Goal: Task Accomplishment & Management: Manage account settings

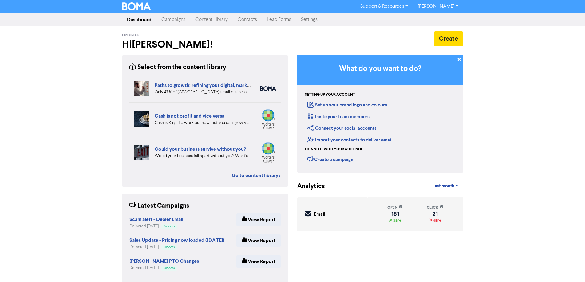
click at [165, 19] on link "Campaigns" at bounding box center [173, 20] width 34 height 12
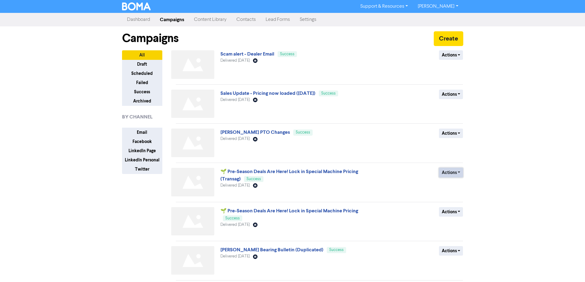
click at [449, 174] on button "Actions" at bounding box center [451, 173] width 24 height 10
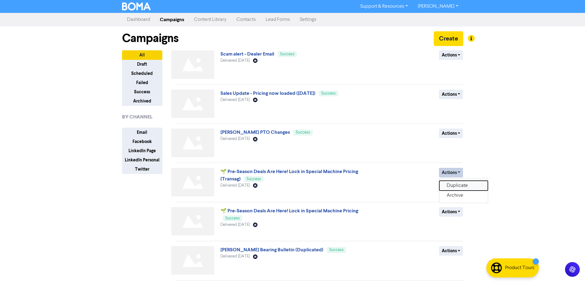
click at [448, 186] on button "Duplicate" at bounding box center [463, 186] width 49 height 10
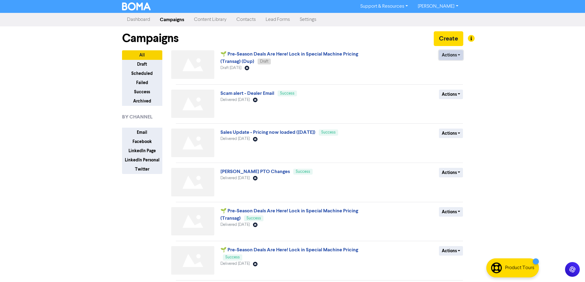
click at [454, 57] on button "Actions" at bounding box center [451, 55] width 24 height 10
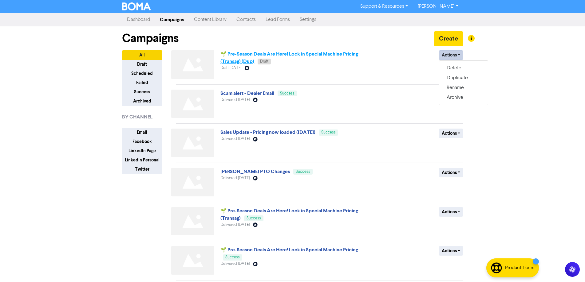
click at [347, 56] on link "🌱 Pre‑Season Deals Are Here! Lock in Special Machine Pricing (Transag) (Dup)" at bounding box center [288, 58] width 137 height 14
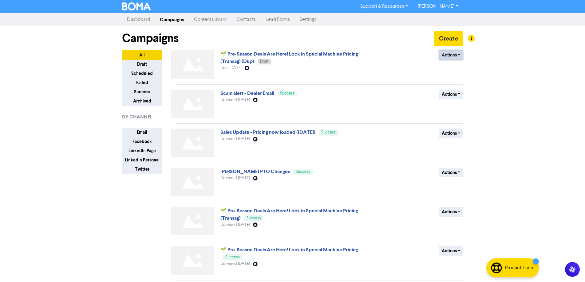
click at [458, 55] on button "Actions" at bounding box center [451, 55] width 24 height 10
click at [454, 89] on button "Rename" at bounding box center [463, 88] width 49 height 10
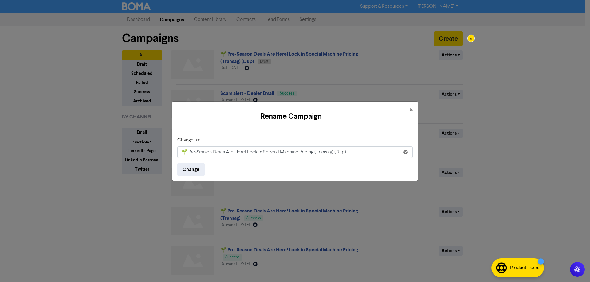
drag, startPoint x: 349, startPoint y: 152, endPoint x: 160, endPoint y: 148, distance: 188.8
click at [160, 148] on div "Rename Campaign × Change to: 🌱 Pre‑Season Deals Are Here! Lock in Special Machi…" at bounding box center [295, 141] width 590 height 282
paste input "Seasonal Savings Have Landed – Machines at Promo Pricing!"
click at [240, 153] on input "Seasonal Savings Have Landed – Machines at Promo Pricing!" at bounding box center [294, 153] width 235 height 12
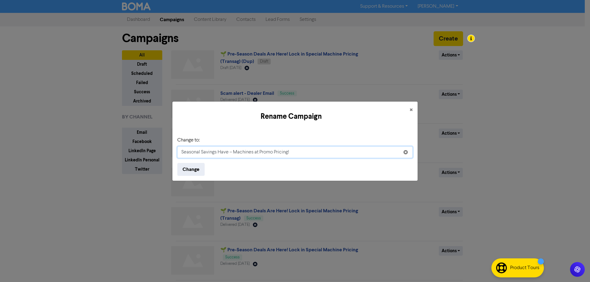
click at [225, 154] on input "Seasonal Savings Have – Machines at Promo Pricing!" at bounding box center [294, 153] width 235 height 12
click at [282, 153] on input "Seasonal Savings – Machines at Promo Pricing!" at bounding box center [294, 153] width 235 height 12
type input "Seasonal Savings – Machines at Promo Pricing! ([DATE])"
click at [192, 170] on button "Change" at bounding box center [190, 169] width 27 height 13
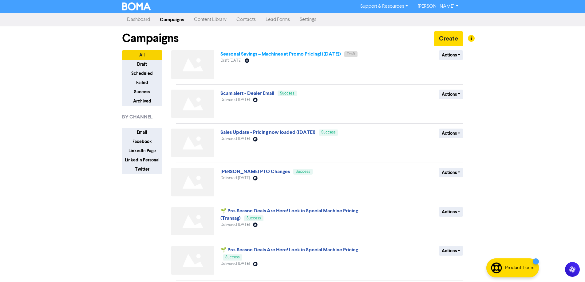
click at [309, 54] on link "Seasonal Savings – Machines at Promo Pricing! ([DATE])" at bounding box center [280, 54] width 120 height 6
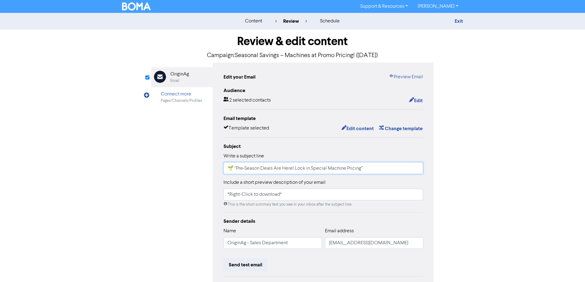
drag, startPoint x: 371, startPoint y: 169, endPoint x: 235, endPoint y: 178, distance: 135.8
click at [235, 178] on div "Subject Write a subject line 🌱 “Pre‑Season Deals Are Here! Lock in Special Mach…" at bounding box center [323, 175] width 200 height 65
paste input "Seasonal Savings Have Landed – Machines at Promo Pricing!"
click at [292, 169] on input "🌱 Seasonal Savings Have Landed – Machines at Promo Pricing!" at bounding box center [323, 169] width 200 height 12
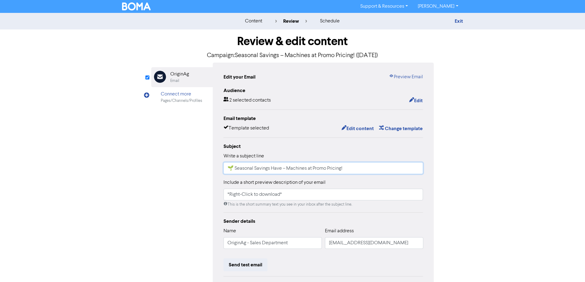
click at [275, 169] on input "🌱 Seasonal Savings Have – Machines at Promo Pricing!" at bounding box center [323, 169] width 200 height 12
click at [276, 169] on input "🌱 Seasonal Savings Have – Machines at Promo Pricing!" at bounding box center [323, 169] width 200 height 12
drag, startPoint x: 235, startPoint y: 170, endPoint x: 222, endPoint y: 170, distance: 12.9
click at [222, 170] on div "Edit your Email Preview Email Audience 2 selected contacts Edit Email template …" at bounding box center [323, 193] width 221 height 261
click at [344, 171] on input "🌱 Seasonal Savings – Machines at Promo Pricing!" at bounding box center [323, 169] width 200 height 12
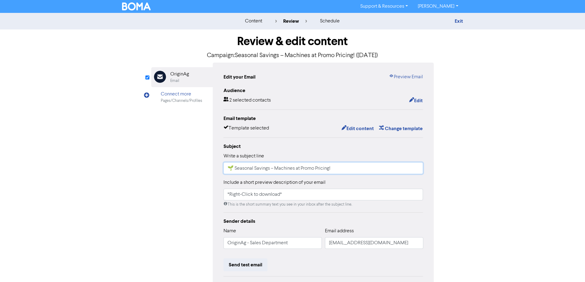
paste input "🌱"
click at [500, 191] on div "content review schedule Exit Review & edit content Campaign: Seasonal Savings –…" at bounding box center [292, 182] width 585 height 339
click at [250, 169] on input "🌱 Seasonal Savings – Machines at Promo Pricing! 🌱" at bounding box center [323, 169] width 200 height 12
type input "🌱 Season Savings – Machines at Promo Pricing! 🌱"
click at [479, 178] on div "content review schedule Exit Review & edit content Campaign: Seasonal Savings –…" at bounding box center [292, 182] width 585 height 339
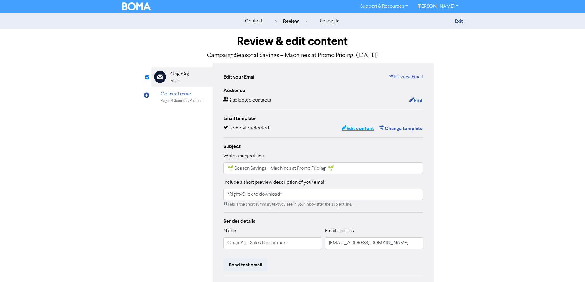
click at [357, 128] on button "Edit content" at bounding box center [357, 129] width 33 height 8
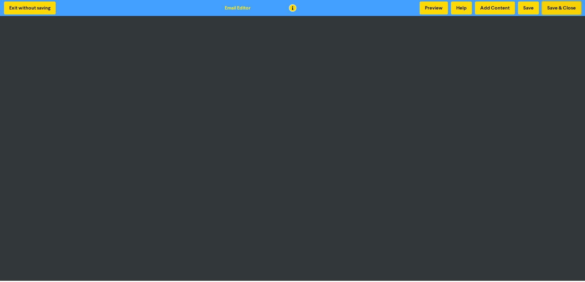
click at [549, 8] on button "Save & Close" at bounding box center [561, 8] width 39 height 13
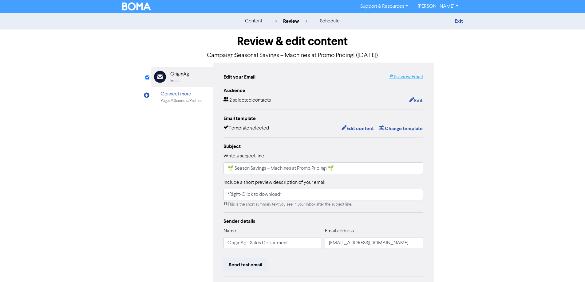
click at [404, 77] on link "Preview Email" at bounding box center [406, 76] width 34 height 7
click at [413, 100] on button "Edit" at bounding box center [416, 101] width 14 height 8
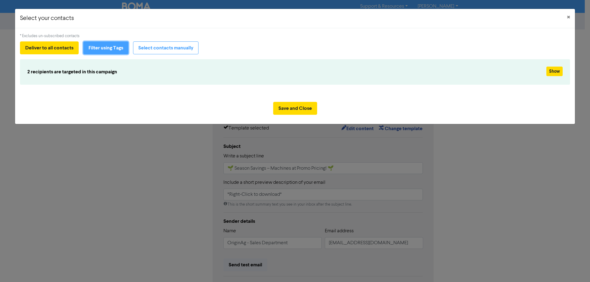
click at [109, 50] on button "Filter using Tags" at bounding box center [105, 47] width 45 height 13
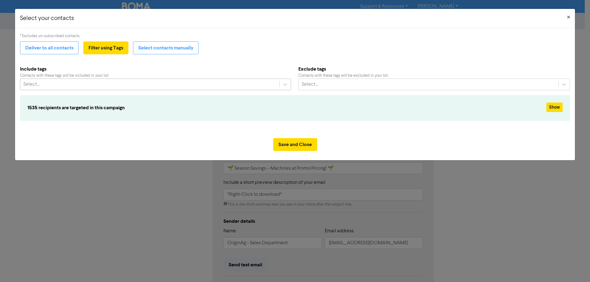
click at [81, 82] on div "Select..." at bounding box center [149, 84] width 259 height 11
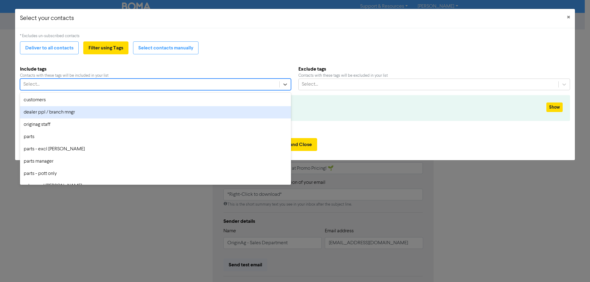
click at [78, 116] on div "dealer ppl / branch mngr" at bounding box center [155, 112] width 271 height 12
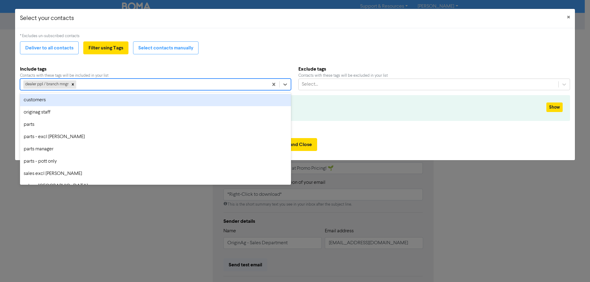
click at [112, 86] on div "dealer ppl / branch mngr" at bounding box center [144, 84] width 248 height 11
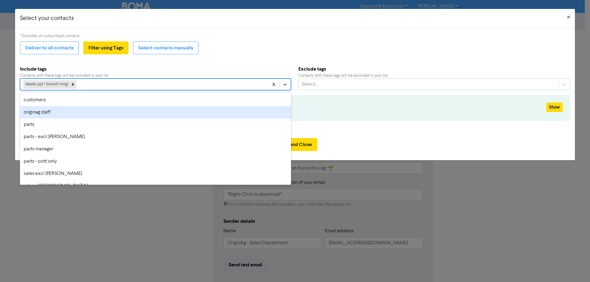
click at [98, 113] on div "originag staff" at bounding box center [155, 112] width 271 height 12
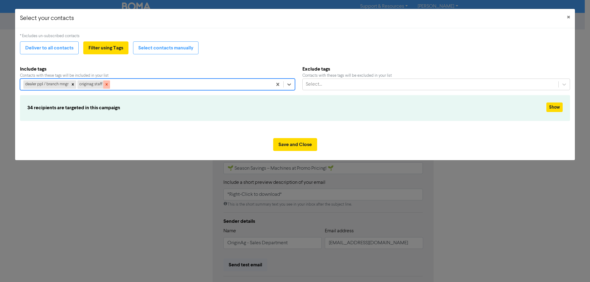
click at [108, 86] on icon at bounding box center [106, 84] width 4 height 4
click at [86, 86] on div "dealer ppl / branch mngr" at bounding box center [144, 84] width 248 height 11
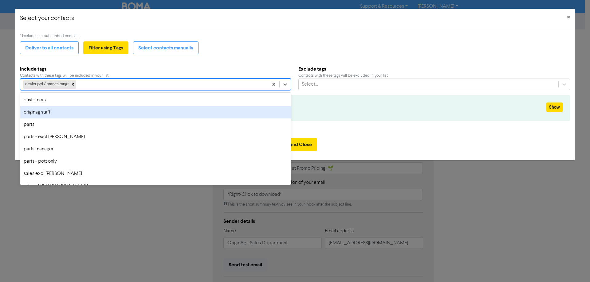
click at [76, 118] on div "originag staff" at bounding box center [155, 112] width 271 height 12
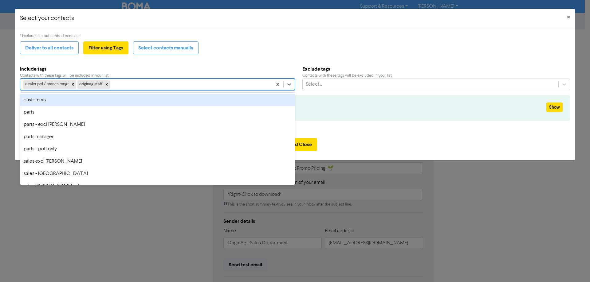
click at [128, 85] on div "dealer ppl / branch mngr originag staff" at bounding box center [146, 84] width 252 height 11
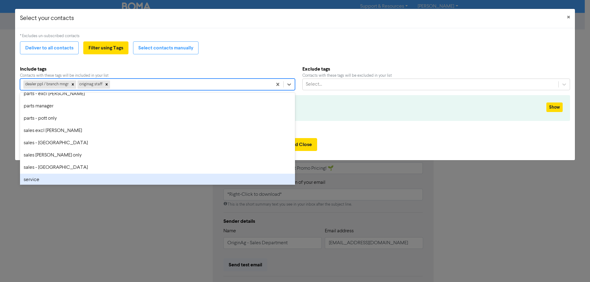
scroll to position [58, 0]
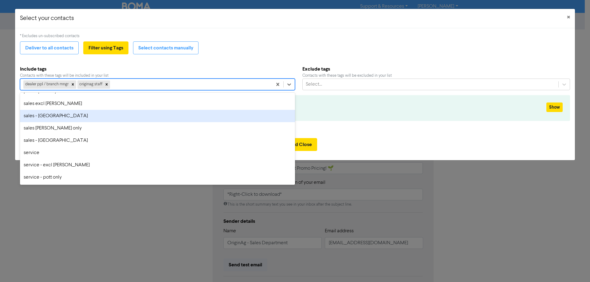
click at [79, 118] on div "sales - [GEOGRAPHIC_DATA]" at bounding box center [157, 116] width 275 height 12
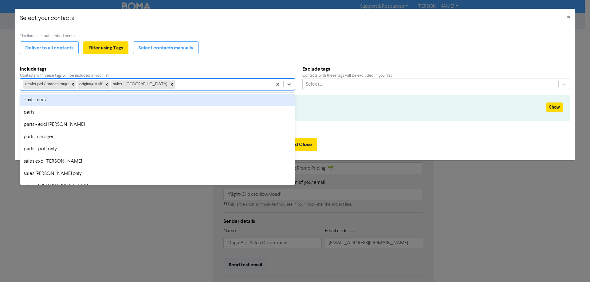
click at [171, 83] on div "dealer ppl / branch mngr originag staff sales - north island" at bounding box center [146, 84] width 252 height 11
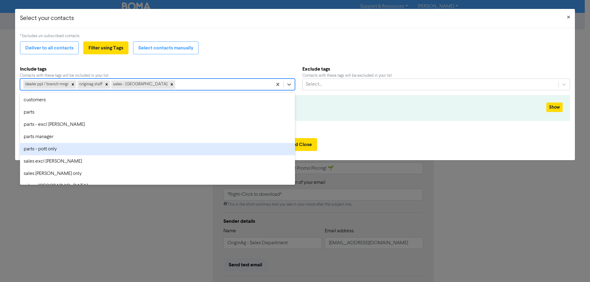
scroll to position [31, 0]
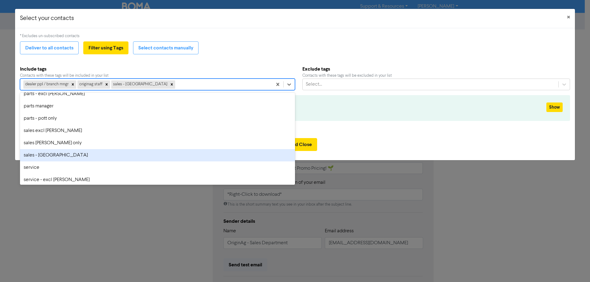
click at [92, 154] on div "sales - [GEOGRAPHIC_DATA]" at bounding box center [157, 155] width 275 height 12
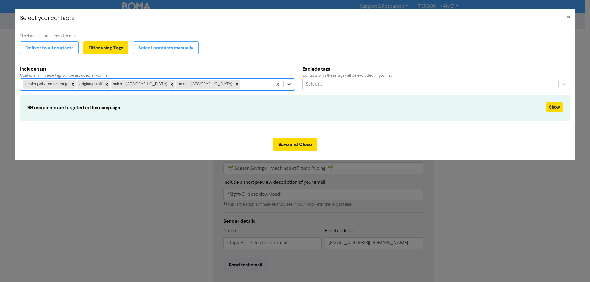
click at [221, 86] on div "dealer ppl / branch mngr originag staff sales - north island sales - south isla…" at bounding box center [146, 84] width 252 height 11
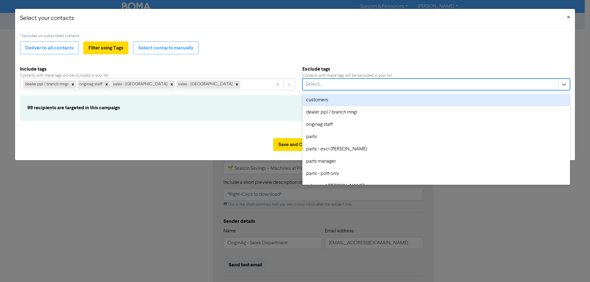
click at [375, 81] on div "Select..." at bounding box center [431, 84] width 256 height 11
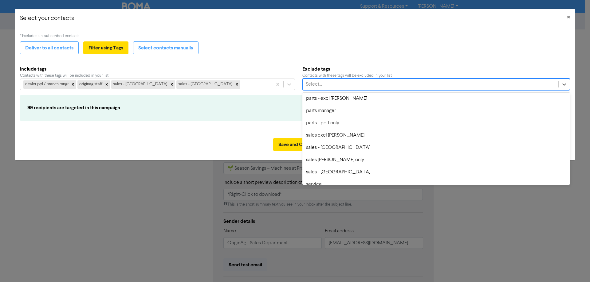
scroll to position [61, 0]
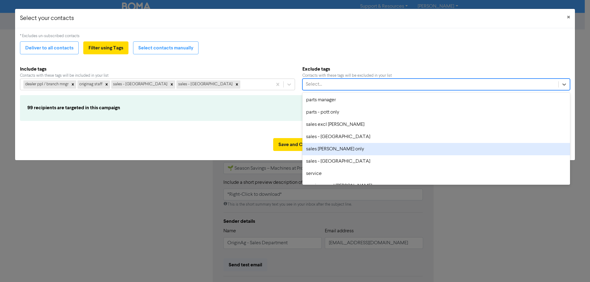
click at [350, 150] on div "sales [PERSON_NAME] only" at bounding box center [436, 149] width 268 height 12
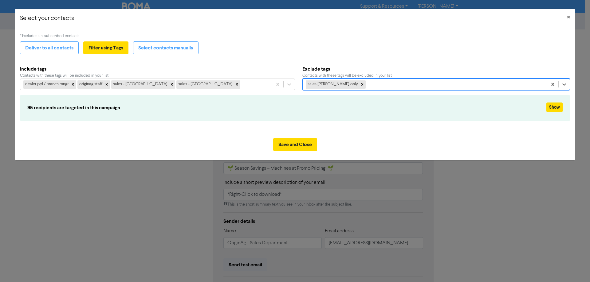
click at [381, 83] on div "sales [PERSON_NAME] only" at bounding box center [425, 84] width 245 height 11
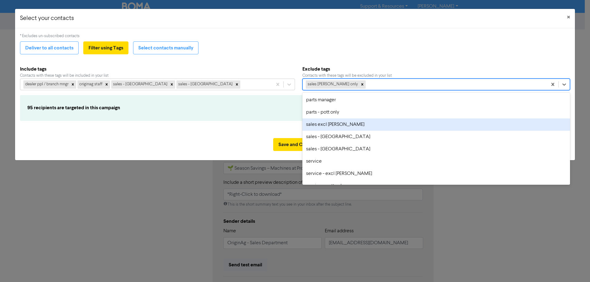
click at [366, 127] on div "sales excl [PERSON_NAME]" at bounding box center [436, 125] width 268 height 12
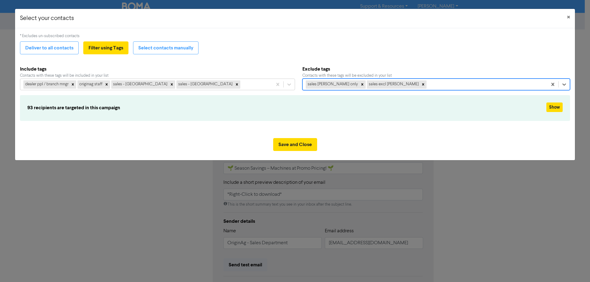
click at [210, 136] on div "Save and Close" at bounding box center [295, 146] width 560 height 27
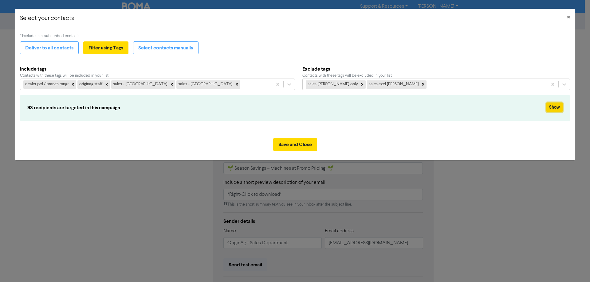
click at [553, 107] on button "Show" at bounding box center [554, 108] width 16 height 10
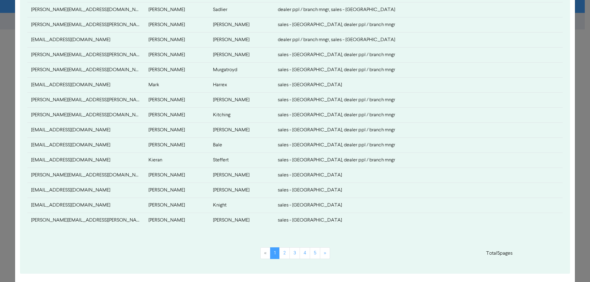
scroll to position [215, 0]
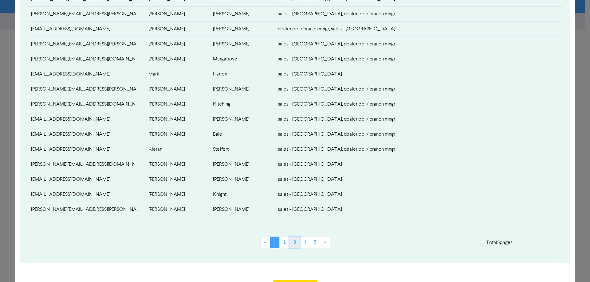
click at [292, 244] on link "3" at bounding box center [294, 243] width 10 height 12
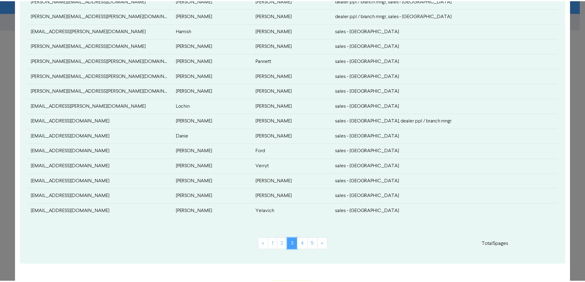
scroll to position [244, 0]
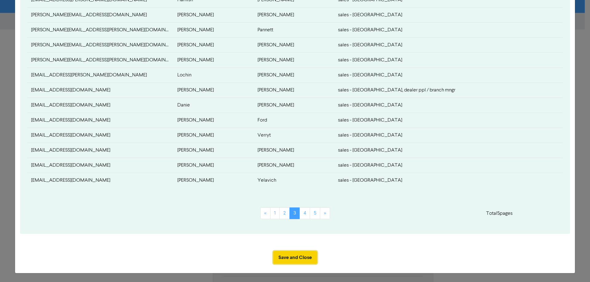
click at [298, 260] on button "Save and Close" at bounding box center [295, 257] width 44 height 13
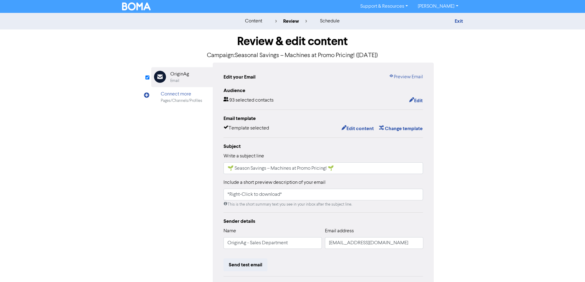
click at [144, 7] on img at bounding box center [136, 6] width 29 height 8
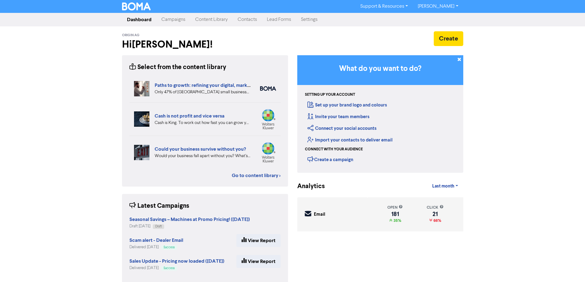
click at [243, 20] on link "Contacts" at bounding box center [247, 20] width 29 height 12
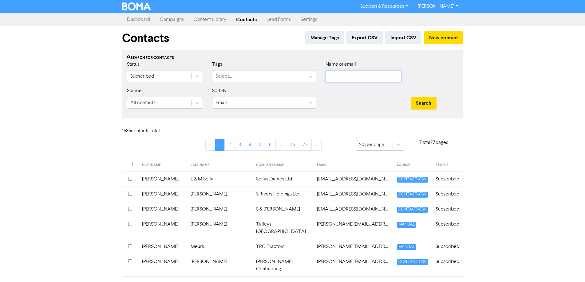
drag, startPoint x: 371, startPoint y: 75, endPoint x: 400, endPoint y: 89, distance: 32.4
click at [372, 75] on input "text" at bounding box center [363, 77] width 76 height 12
click at [411, 97] on button "Search" at bounding box center [424, 103] width 26 height 13
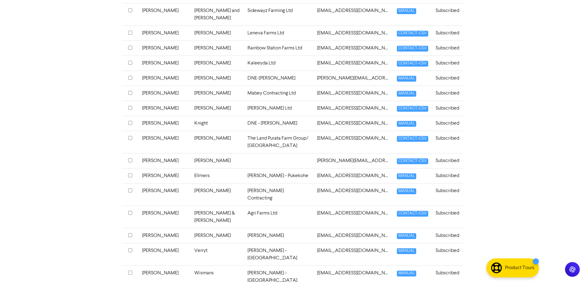
scroll to position [222, 0]
click at [130, 248] on input "checkbox" at bounding box center [130, 250] width 4 height 4
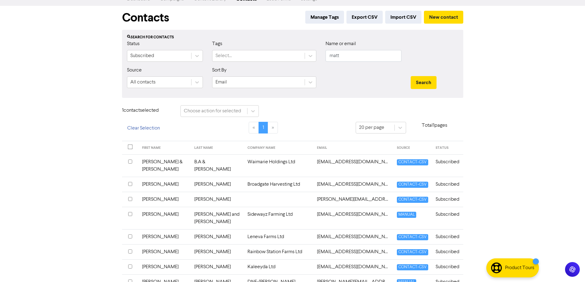
scroll to position [0, 0]
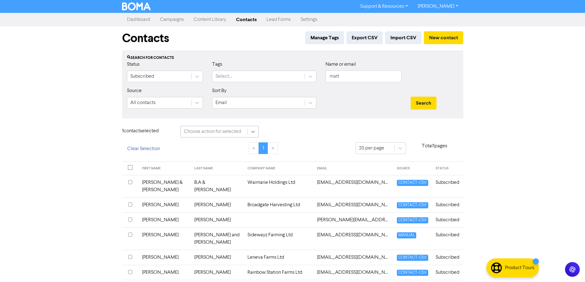
click at [253, 134] on icon at bounding box center [253, 132] width 6 height 6
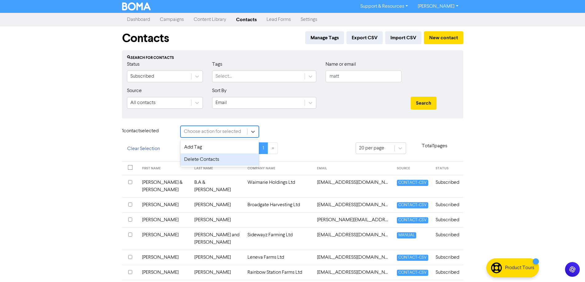
click at [222, 160] on div "Delete Contacts" at bounding box center [219, 160] width 78 height 12
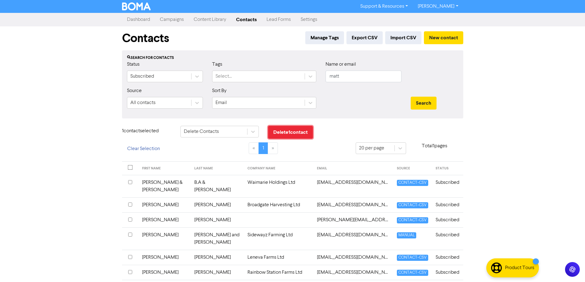
click at [287, 135] on button "Delete 1 contact" at bounding box center [290, 132] width 45 height 13
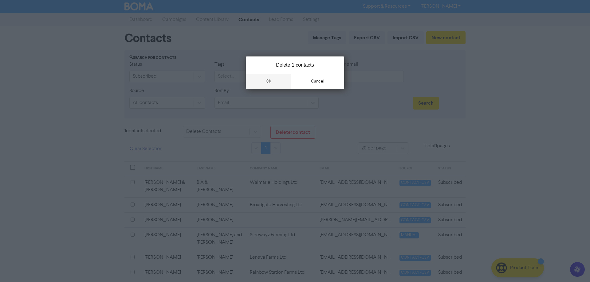
click at [274, 78] on button "ok" at bounding box center [268, 81] width 45 height 15
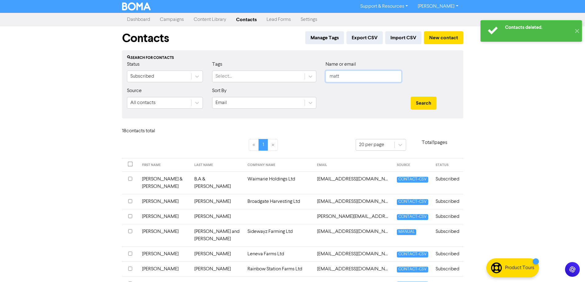
drag, startPoint x: 341, startPoint y: 76, endPoint x: 318, endPoint y: 75, distance: 22.8
click at [318, 75] on div "Status Subscribed Tags Select... Name or email matt" at bounding box center [292, 74] width 341 height 26
click at [411, 97] on button "Search" at bounding box center [424, 103] width 26 height 13
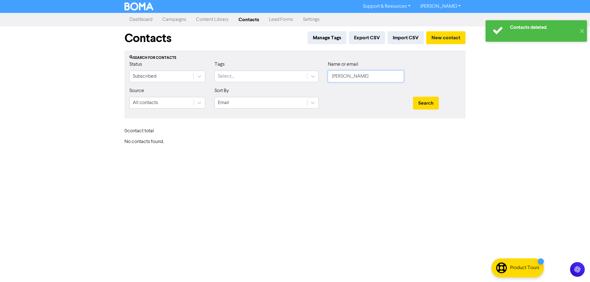
click at [413, 97] on button "Search" at bounding box center [426, 103] width 26 height 13
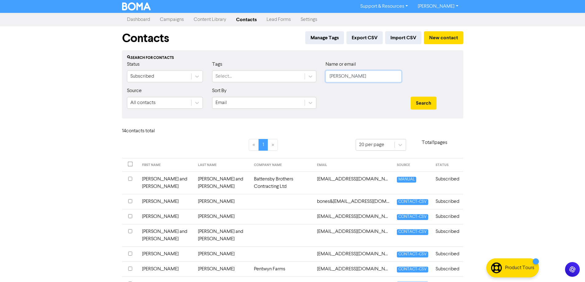
click at [367, 78] on input "[PERSON_NAME]" at bounding box center [363, 77] width 76 height 12
type input "r"
click at [411, 97] on button "Search" at bounding box center [424, 103] width 26 height 13
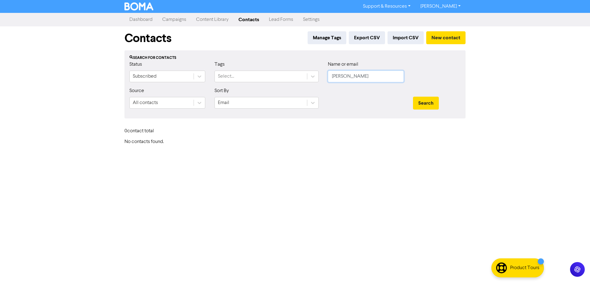
type input "[PERSON_NAME]"
click at [413, 97] on button "Search" at bounding box center [426, 103] width 26 height 13
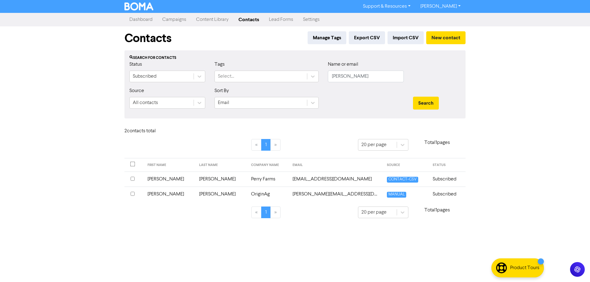
click at [247, 195] on td "OriginAg" at bounding box center [268, 194] width 42 height 15
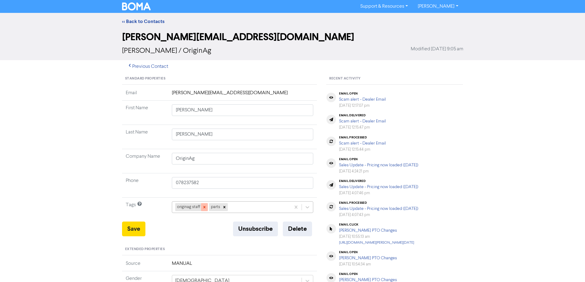
click at [205, 209] on icon at bounding box center [204, 207] width 4 height 4
click at [130, 231] on button "Save" at bounding box center [133, 229] width 23 height 15
click at [136, 21] on link "<< Back to Contacts" at bounding box center [143, 21] width 42 height 6
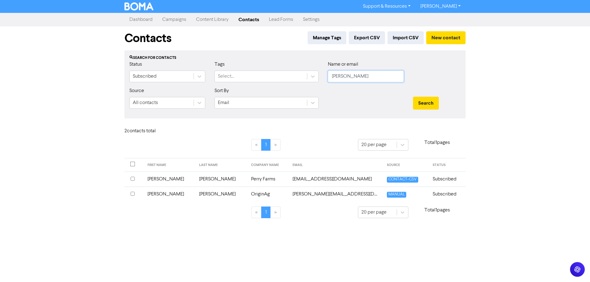
drag, startPoint x: 348, startPoint y: 79, endPoint x: 329, endPoint y: 80, distance: 20.0
click at [329, 80] on input "[PERSON_NAME]" at bounding box center [366, 77] width 76 height 12
type input "[PERSON_NAME]"
click at [413, 97] on button "Search" at bounding box center [426, 103] width 26 height 13
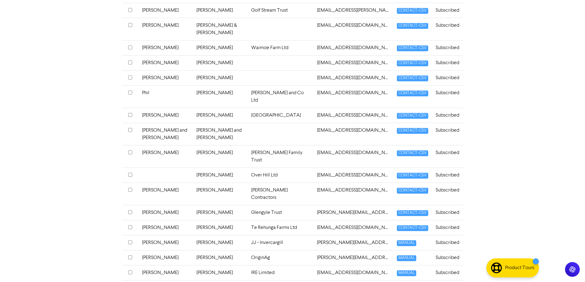
scroll to position [215, 0]
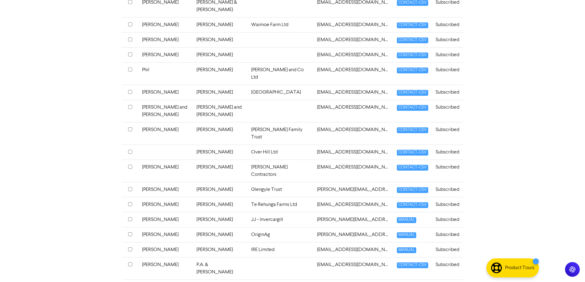
click at [195, 227] on td "[PERSON_NAME]" at bounding box center [220, 234] width 55 height 15
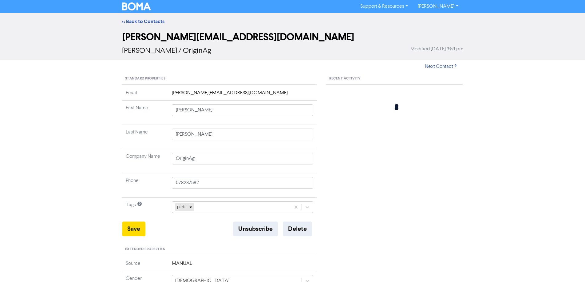
type input "[PERSON_NAME]"
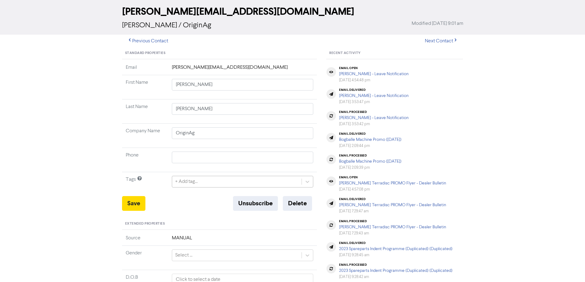
click at [207, 188] on div "+ Add tag..." at bounding box center [243, 182] width 142 height 12
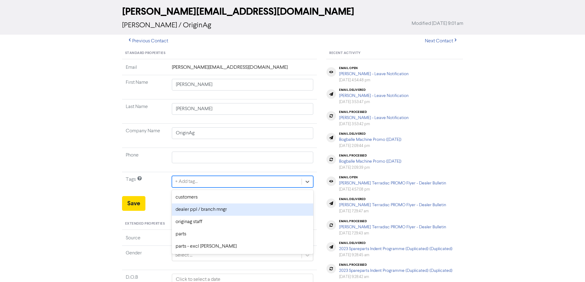
scroll to position [28, 0]
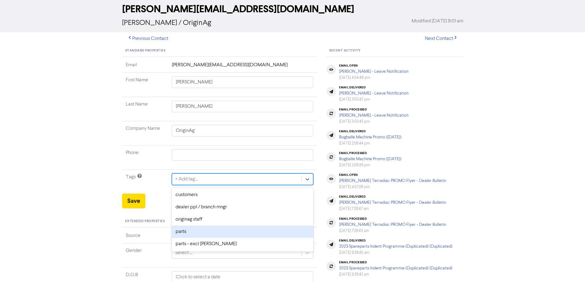
click at [206, 230] on div "parts" at bounding box center [243, 232] width 142 height 12
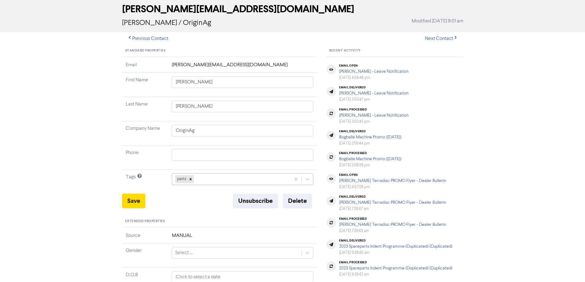
click at [224, 180] on div "parts" at bounding box center [231, 179] width 119 height 11
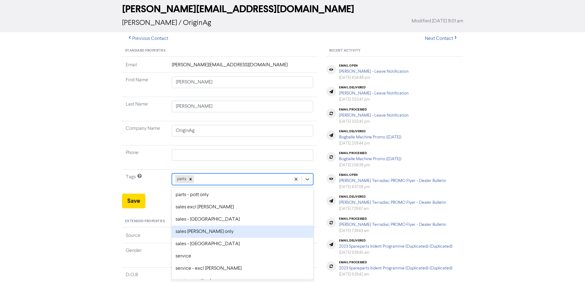
scroll to position [70, 0]
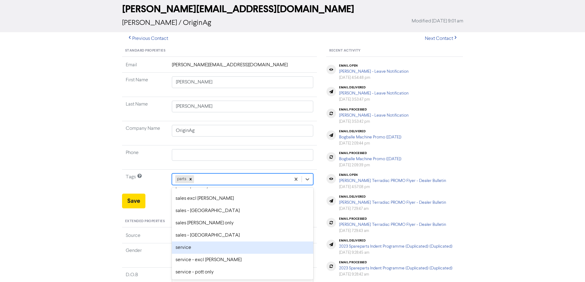
click at [219, 248] on div "service" at bounding box center [243, 248] width 142 height 12
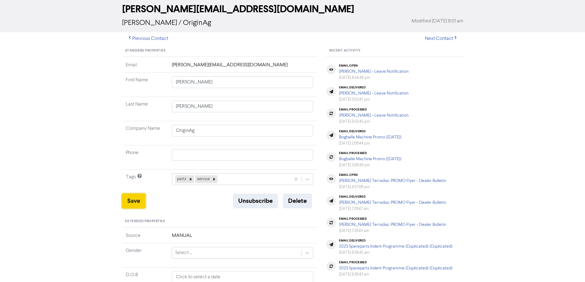
click at [139, 202] on button "Save" at bounding box center [133, 201] width 23 height 15
click at [152, 39] on button "Previous Contact" at bounding box center [147, 38] width 51 height 13
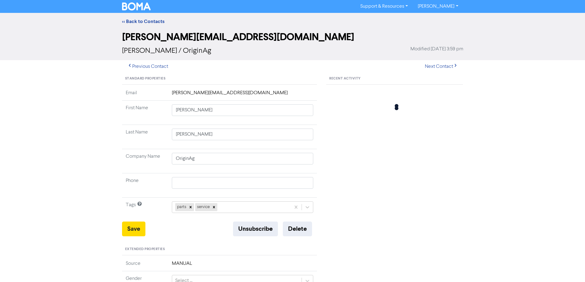
type input "[PERSON_NAME]"
type input "JJ - Invercargill"
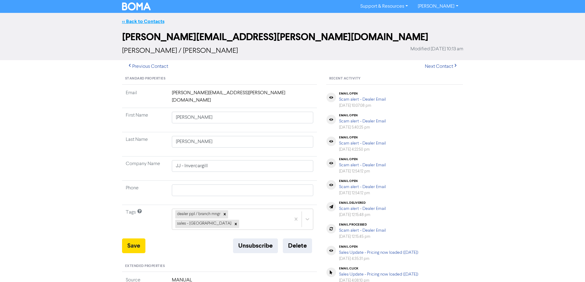
click at [136, 22] on link "<< Back to Contacts" at bounding box center [143, 21] width 42 height 6
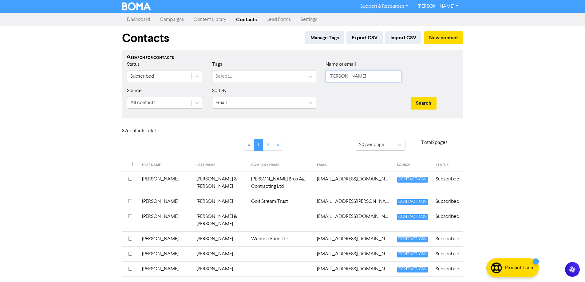
click at [352, 78] on input "[PERSON_NAME]" at bounding box center [363, 77] width 76 height 12
type input "p"
type input "[PERSON_NAME]"
click at [411, 97] on button "Search" at bounding box center [424, 103] width 26 height 13
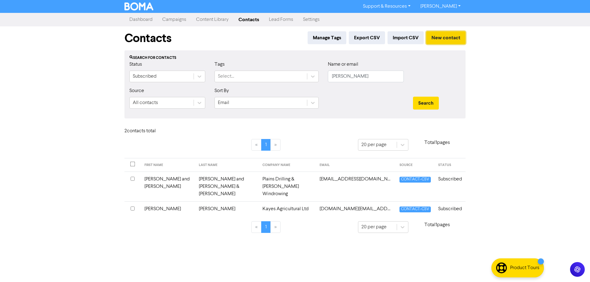
click at [436, 39] on button "New contact" at bounding box center [445, 37] width 39 height 13
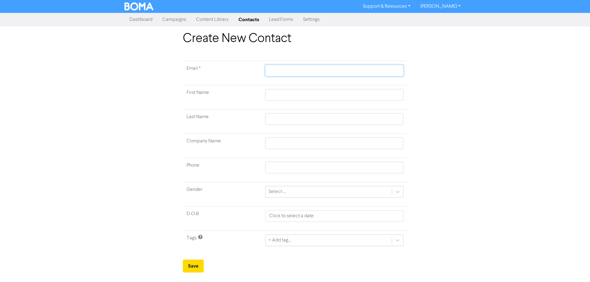
click at [355, 69] on input "text" at bounding box center [334, 71] width 138 height 12
type input "k"
type input "ka"
type input "[PERSON_NAME]"
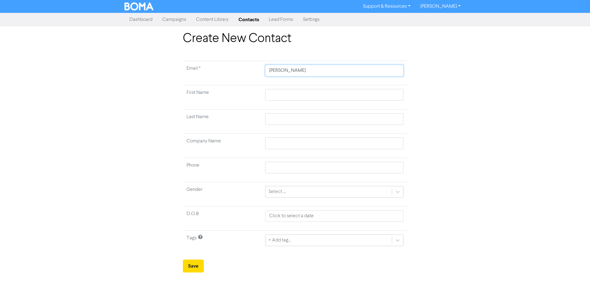
type input "[PERSON_NAME]"
type input "[PERSON_NAME]@"
type input "[PERSON_NAME]@o"
type input "[PERSON_NAME]@or"
type input "[PERSON_NAME]@ori"
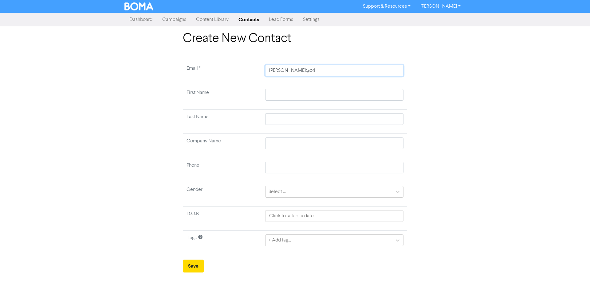
type input "[PERSON_NAME]@orig"
type input "[PERSON_NAME]@origi"
type input "[PERSON_NAME]@origin"
type input "[PERSON_NAME]@origina"
type input "[PERSON_NAME]@originag"
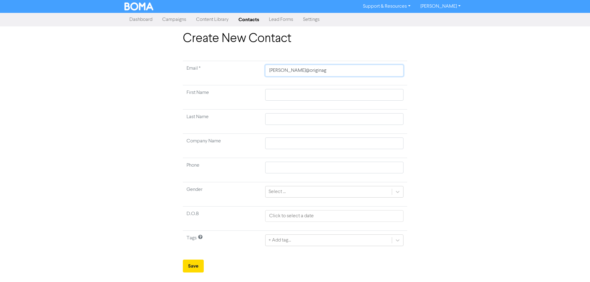
type input "[PERSON_NAME]@originag."
type input "[PERSON_NAME]@originag.c"
type input "[PERSON_NAME][EMAIL_ADDRESS][DOMAIN_NAME]"
type input "[PERSON_NAME][EMAIL_ADDRESS][DOMAIN_NAME]."
type input "[PERSON_NAME]@originag.co.n"
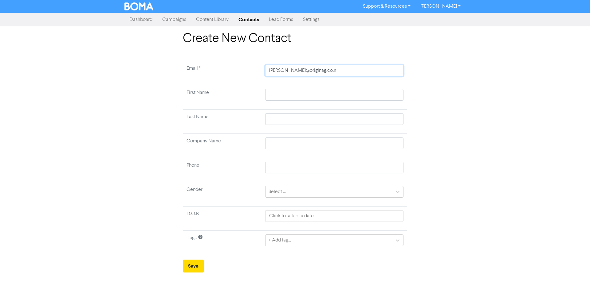
type input "[PERSON_NAME][EMAIL_ADDRESS][DOMAIN_NAME]"
type input "K"
type input "Ka"
type input "[PERSON_NAME]"
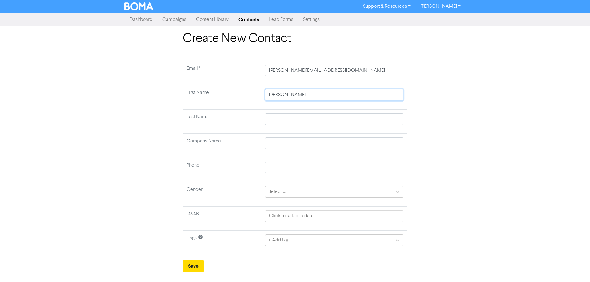
type input "[PERSON_NAME]"
type input "D"
type input "Do"
type input "Don"
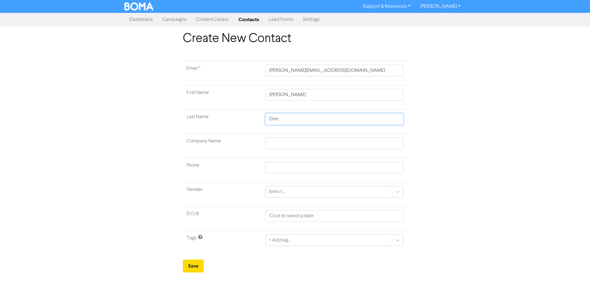
type input "[PERSON_NAME]"
type input "Donne"
type input "Donnel"
type input "[PERSON_NAME]"
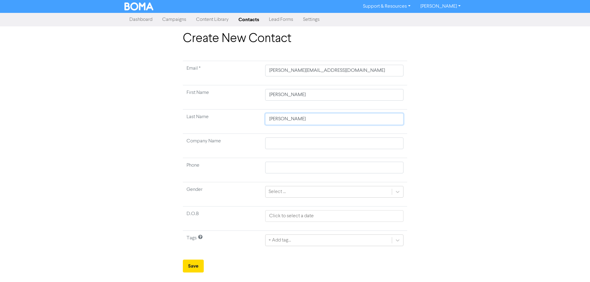
type input "[PERSON_NAME]"
click at [344, 142] on input "text" at bounding box center [334, 144] width 138 height 12
type input "O"
type input "Or"
type input "Ori"
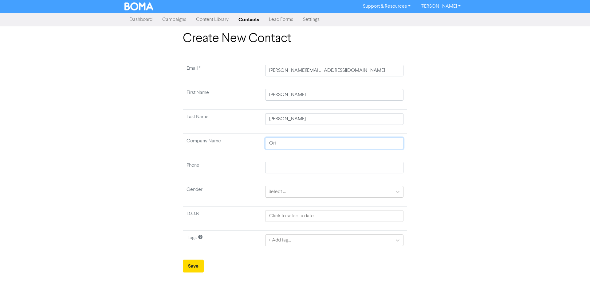
type input "Orig"
type input "Origi"
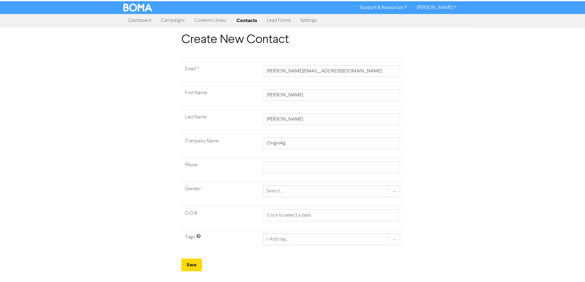
scroll to position [59, 0]
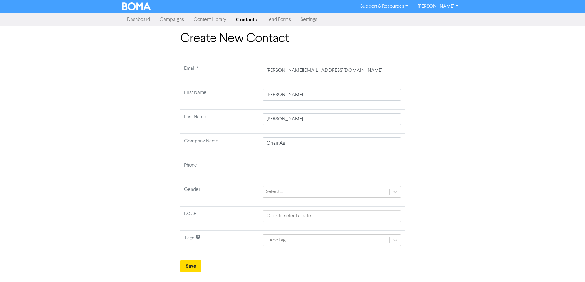
click at [287, 243] on div "+ Add tag..." at bounding box center [331, 241] width 138 height 12
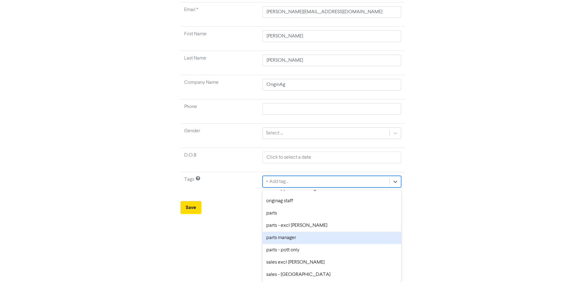
scroll to position [0, 0]
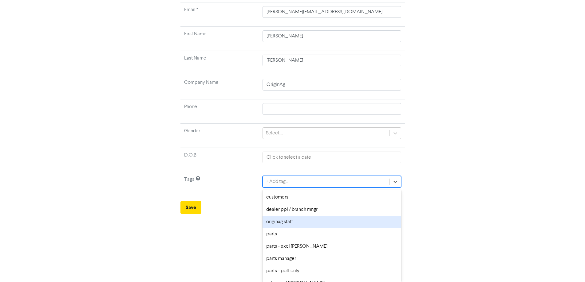
click at [283, 223] on div "originag staff" at bounding box center [331, 222] width 138 height 12
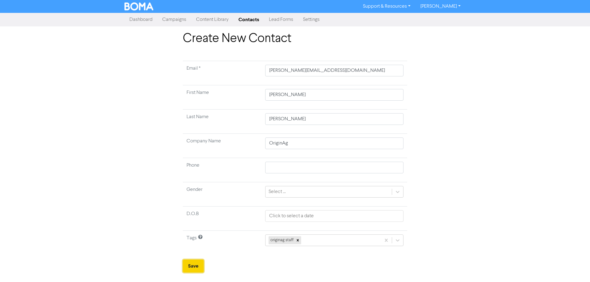
click at [196, 268] on button "Save" at bounding box center [193, 266] width 21 height 13
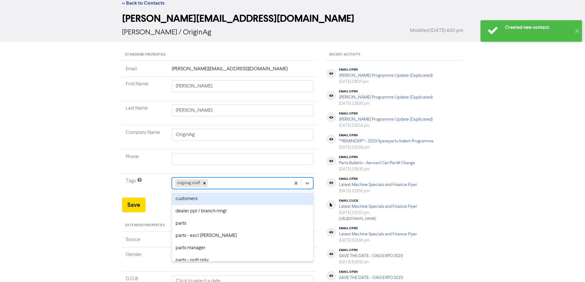
click at [226, 189] on div "option customers focused, 1 of 14. 13 results available. Use Up and Down to cho…" at bounding box center [243, 184] width 142 height 12
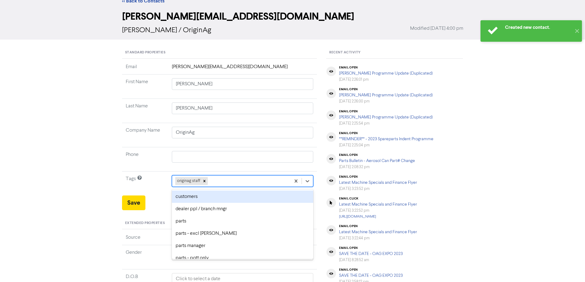
scroll to position [22, 0]
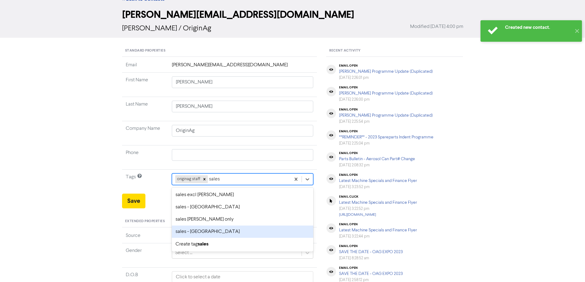
click at [219, 234] on div "sales - [GEOGRAPHIC_DATA]" at bounding box center [243, 232] width 142 height 12
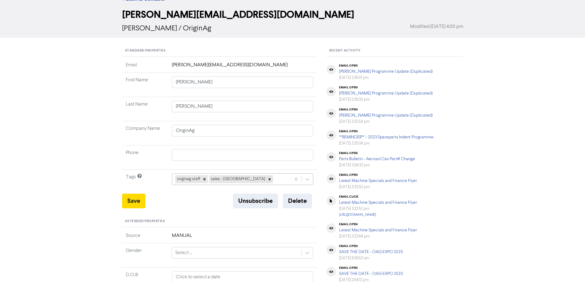
click at [269, 180] on div "originag staff sales - [GEOGRAPHIC_DATA]" at bounding box center [231, 179] width 119 height 11
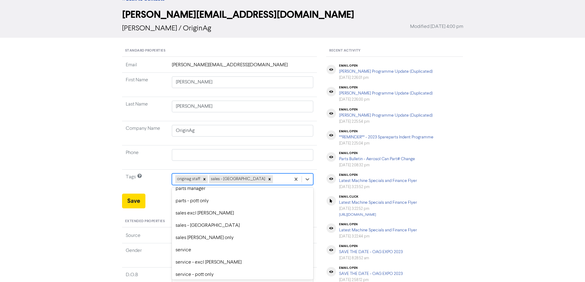
scroll to position [58, 0]
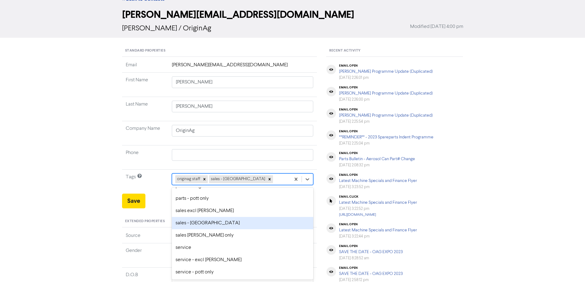
click at [222, 224] on div "sales - [GEOGRAPHIC_DATA]" at bounding box center [243, 223] width 142 height 12
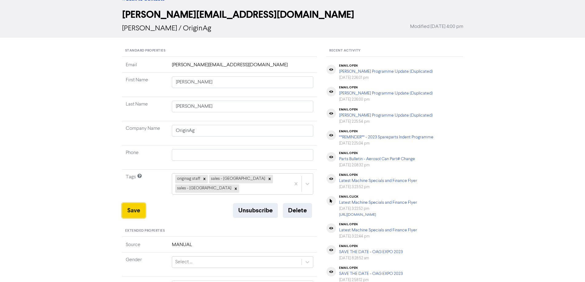
click at [135, 213] on button "Save" at bounding box center [133, 210] width 23 height 15
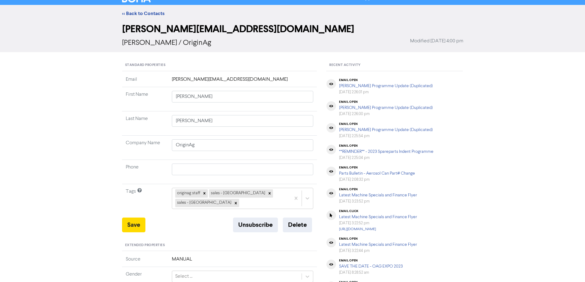
scroll to position [0, 0]
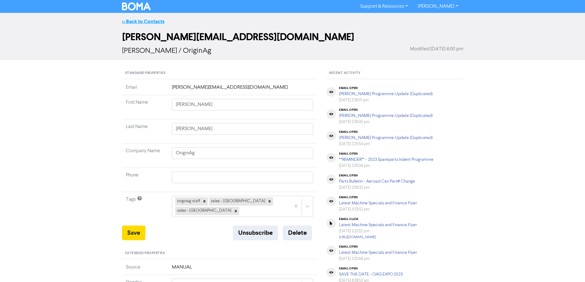
click at [146, 20] on link "<< Back to Contacts" at bounding box center [143, 21] width 42 height 6
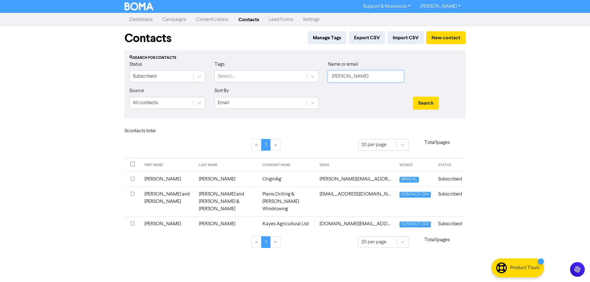
click at [356, 73] on input "[PERSON_NAME]" at bounding box center [366, 77] width 76 height 12
click at [413, 97] on button "Search" at bounding box center [426, 103] width 26 height 13
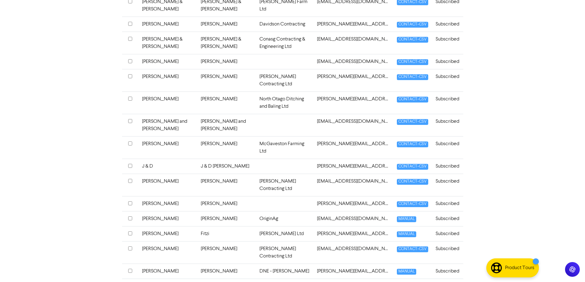
scroll to position [244, 0]
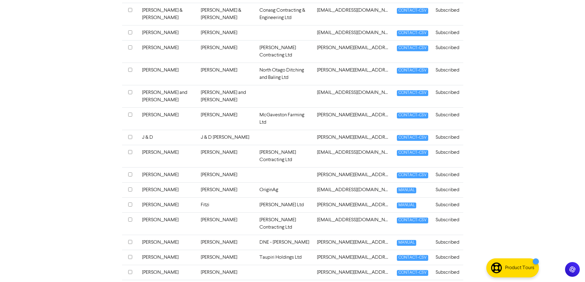
click at [216, 183] on td "[PERSON_NAME]" at bounding box center [226, 190] width 59 height 15
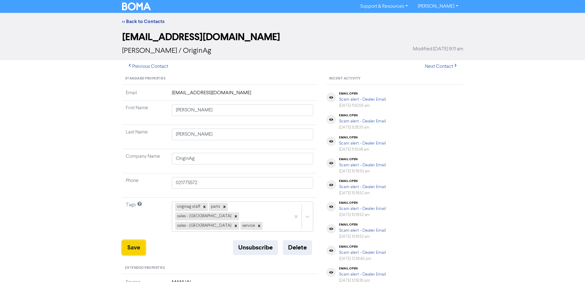
click at [133, 241] on button "Save" at bounding box center [133, 248] width 23 height 15
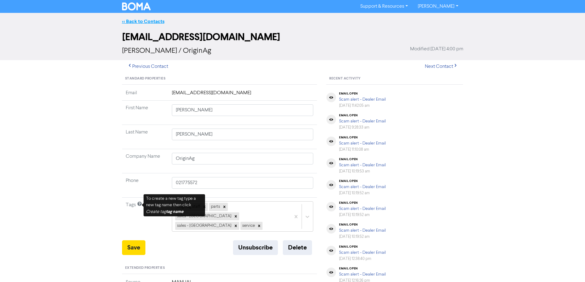
click at [152, 20] on link "<< Back to Contacts" at bounding box center [143, 21] width 42 height 6
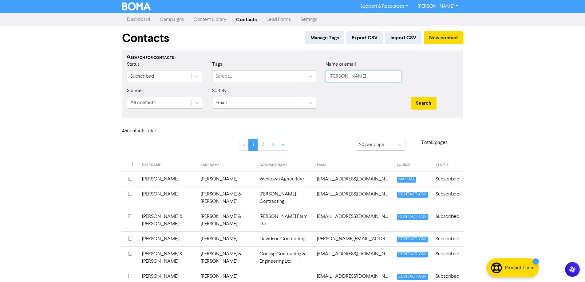
drag, startPoint x: 339, startPoint y: 77, endPoint x: 290, endPoint y: 74, distance: 49.0
click at [290, 74] on div "Status Subscribed Tags Select... Name or email [PERSON_NAME]" at bounding box center [292, 74] width 341 height 26
click at [411, 97] on button "Search" at bounding box center [424, 103] width 26 height 13
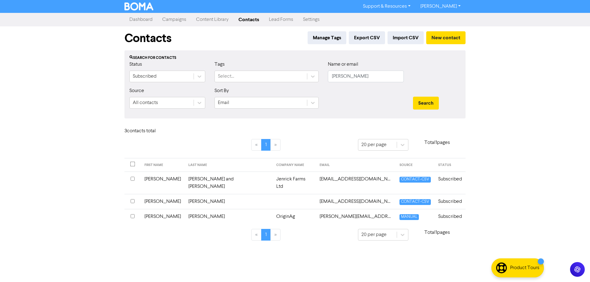
click at [185, 210] on td "[PERSON_NAME]" at bounding box center [229, 216] width 88 height 15
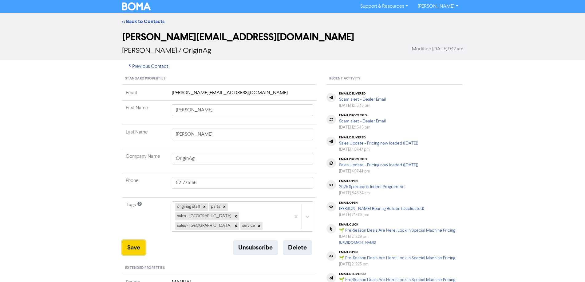
click at [132, 241] on button "Save" at bounding box center [133, 248] width 23 height 15
click at [139, 21] on link "<< Back to Contacts" at bounding box center [143, 21] width 42 height 6
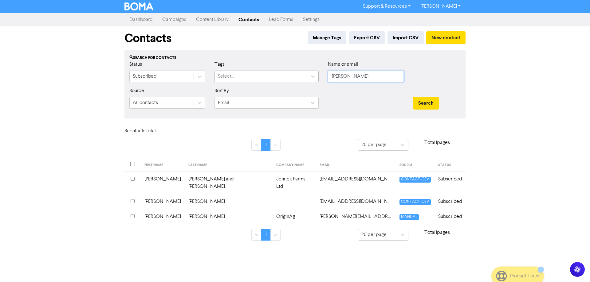
drag, startPoint x: 353, startPoint y: 77, endPoint x: 306, endPoint y: 76, distance: 47.3
click at [306, 76] on div "Status Subscribed Tags Select... Name or email [PERSON_NAME]" at bounding box center [295, 74] width 341 height 26
click at [413, 97] on button "Search" at bounding box center [426, 103] width 26 height 13
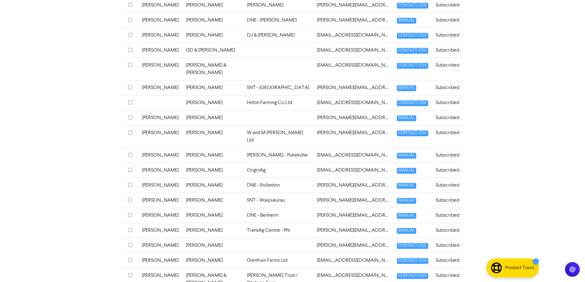
scroll to position [215, 0]
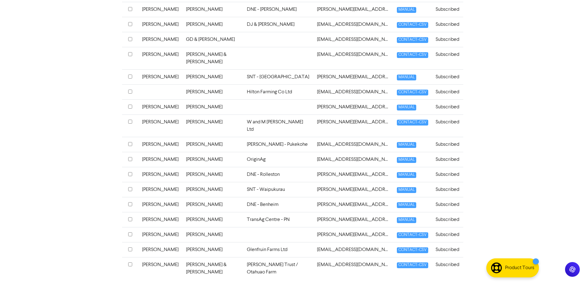
click at [152, 157] on td "[PERSON_NAME]" at bounding box center [160, 159] width 44 height 15
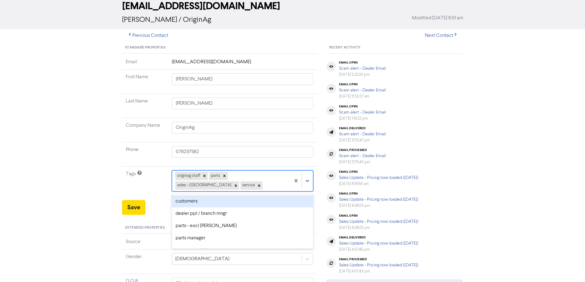
click at [219, 191] on div "option customers focused, 1 of 14. 10 results available. Use Up and Down to cho…" at bounding box center [243, 181] width 142 height 21
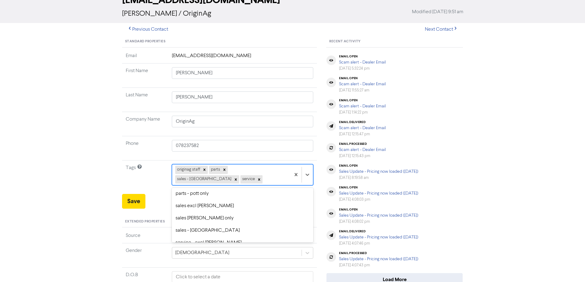
scroll to position [61, 0]
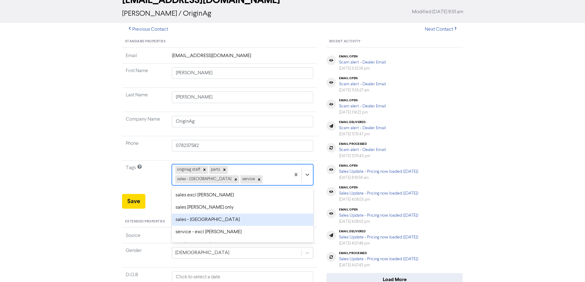
click at [221, 222] on div "sales - [GEOGRAPHIC_DATA]" at bounding box center [243, 220] width 142 height 12
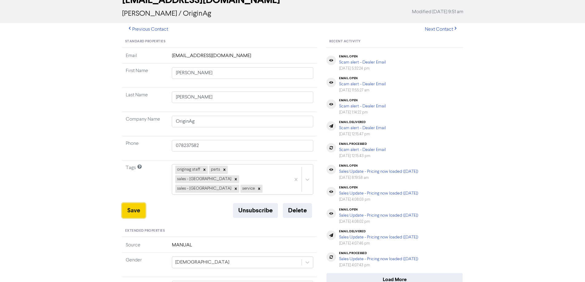
click at [131, 203] on button "Save" at bounding box center [133, 210] width 23 height 15
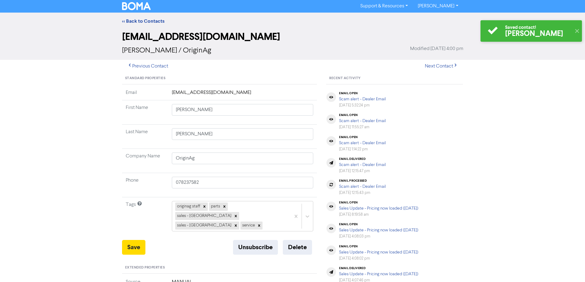
scroll to position [0, 0]
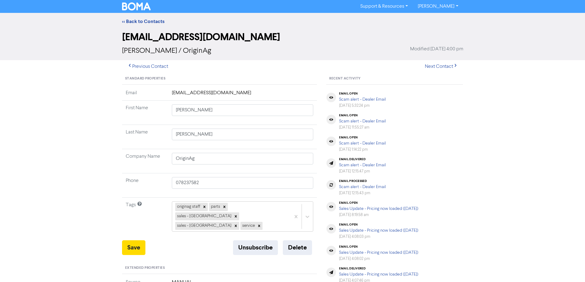
click at [140, 6] on img at bounding box center [136, 6] width 29 height 8
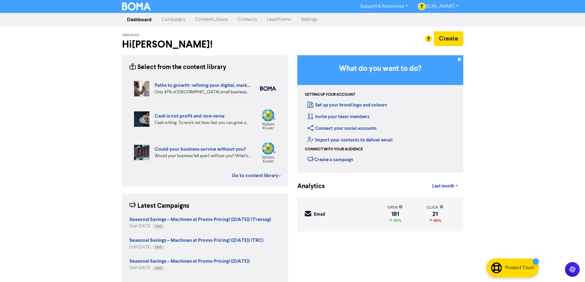
click at [174, 19] on link "Campaigns" at bounding box center [173, 20] width 34 height 12
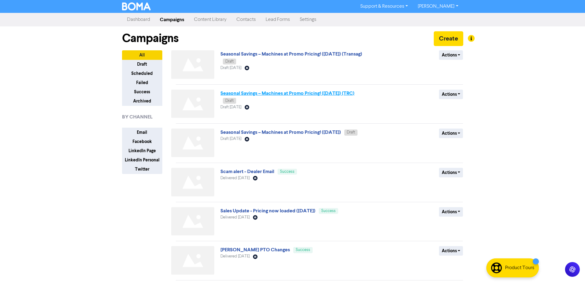
click at [315, 93] on link "Seasonal Savings – Machines at Promo Pricing! (Sept2025) (TRC)" at bounding box center [287, 93] width 134 height 6
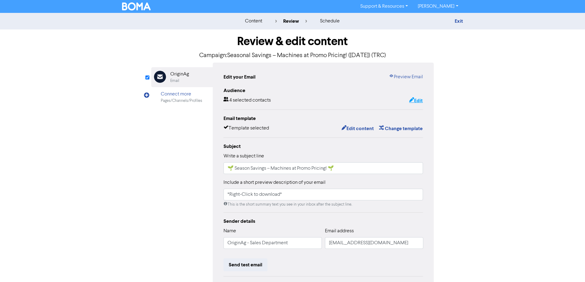
click at [417, 99] on button "Edit" at bounding box center [416, 101] width 14 height 8
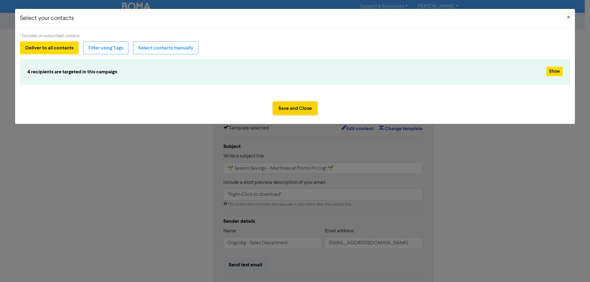
click at [306, 105] on button "Save and Close" at bounding box center [295, 108] width 44 height 13
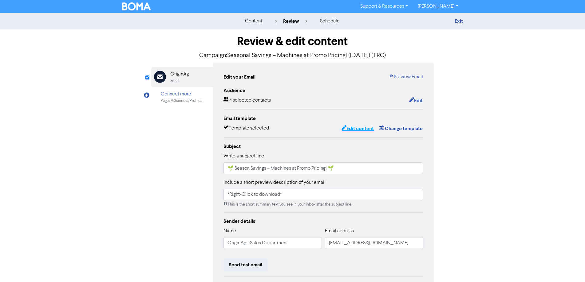
click at [357, 128] on button "Edit content" at bounding box center [357, 129] width 33 height 8
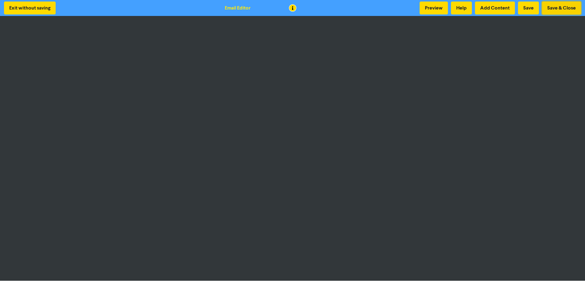
click at [563, 6] on button "Save & Close" at bounding box center [561, 8] width 39 height 13
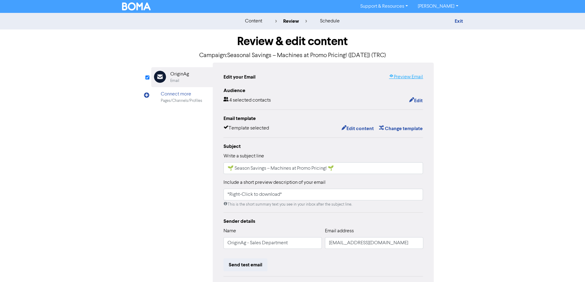
click at [402, 77] on link "Preview Email" at bounding box center [406, 76] width 34 height 7
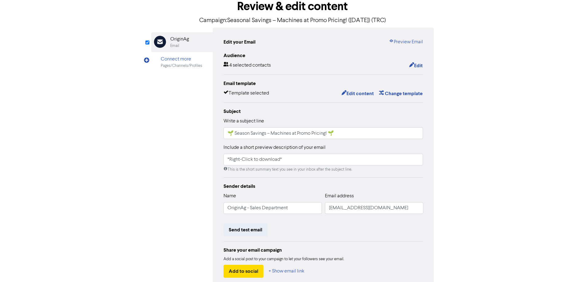
scroll to position [70, 0]
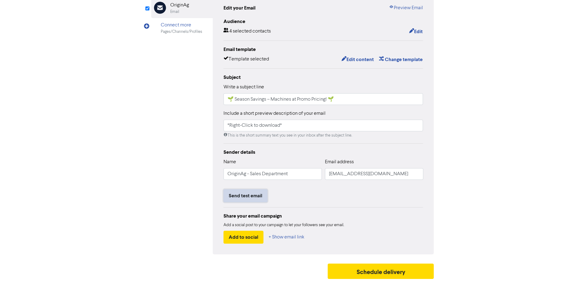
click at [255, 195] on button "Send test email" at bounding box center [245, 196] width 44 height 13
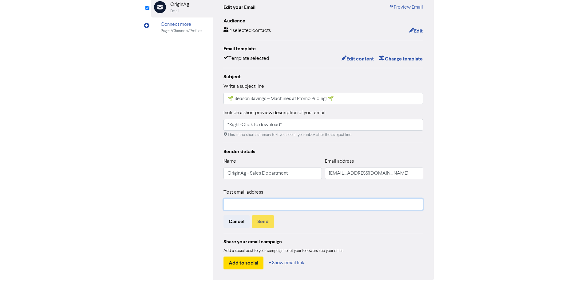
click at [254, 203] on input "text" at bounding box center [323, 205] width 200 height 12
type input "[EMAIL_ADDRESS][DOMAIN_NAME]"
click at [353, 99] on input "🌱 Season Savings – Machines at Promo Pricing! 🌱" at bounding box center [323, 99] width 200 height 12
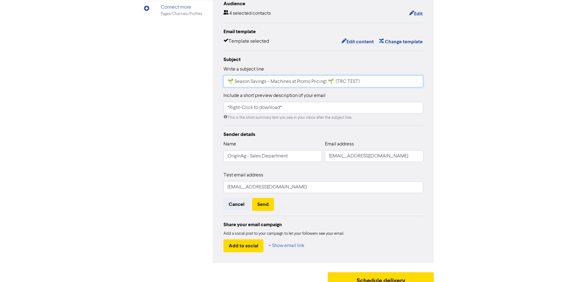
scroll to position [96, 0]
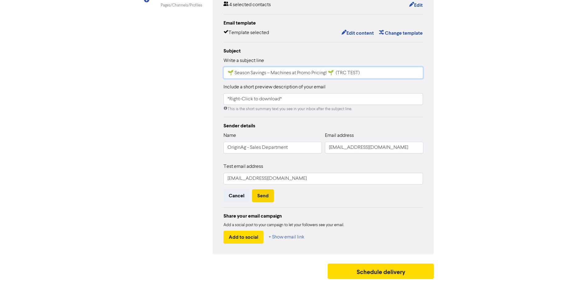
type input "🌱 Season Savings – Machines at Promo Pricing! 🌱 (TRC TEST)"
click at [261, 196] on button "Send" at bounding box center [263, 196] width 22 height 13
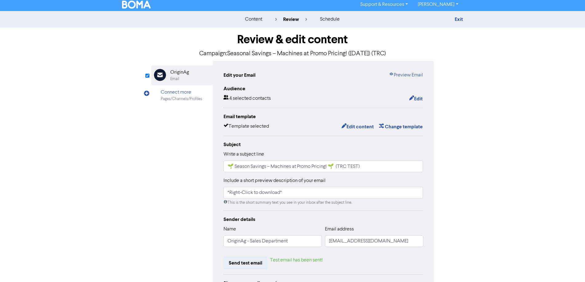
scroll to position [0, 0]
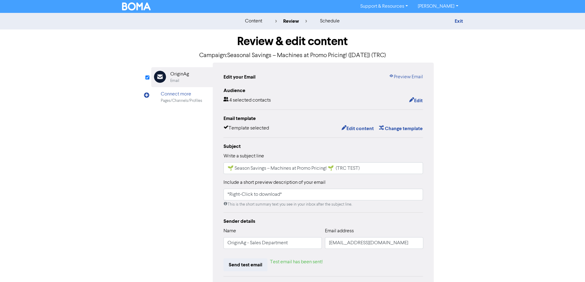
click at [137, 6] on img at bounding box center [136, 6] width 29 height 8
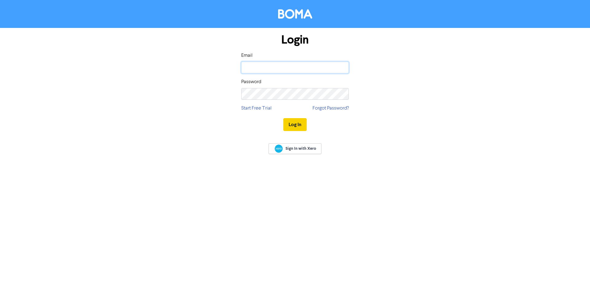
type input "[EMAIL_ADDRESS][DOMAIN_NAME]"
click at [297, 126] on button "Log In" at bounding box center [294, 124] width 23 height 13
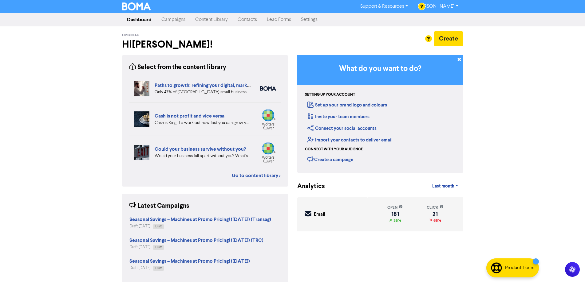
click at [176, 19] on link "Campaigns" at bounding box center [173, 20] width 34 height 12
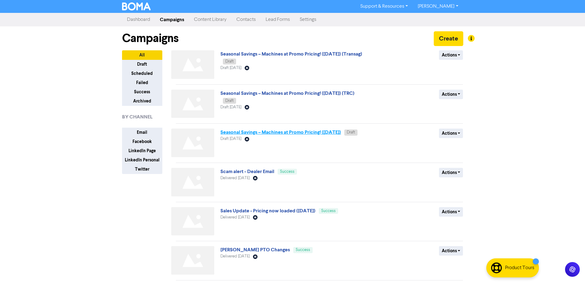
click at [326, 132] on link "Seasonal Savings – Machines at Promo Pricing! ([DATE])" at bounding box center [280, 132] width 120 height 6
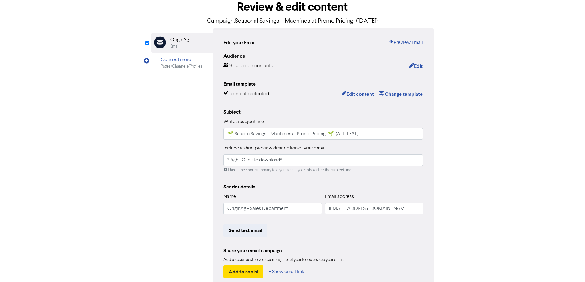
scroll to position [70, 0]
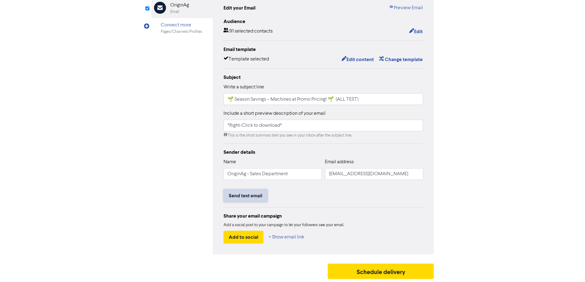
click at [257, 197] on button "Send test email" at bounding box center [245, 196] width 44 height 13
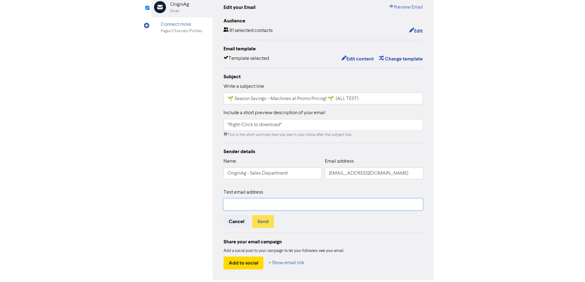
click at [254, 203] on input "text" at bounding box center [323, 205] width 200 height 12
type input "[EMAIL_ADDRESS][DOMAIN_NAME]"
click at [263, 223] on button "Send" at bounding box center [263, 221] width 22 height 13
